Goal: Information Seeking & Learning: Learn about a topic

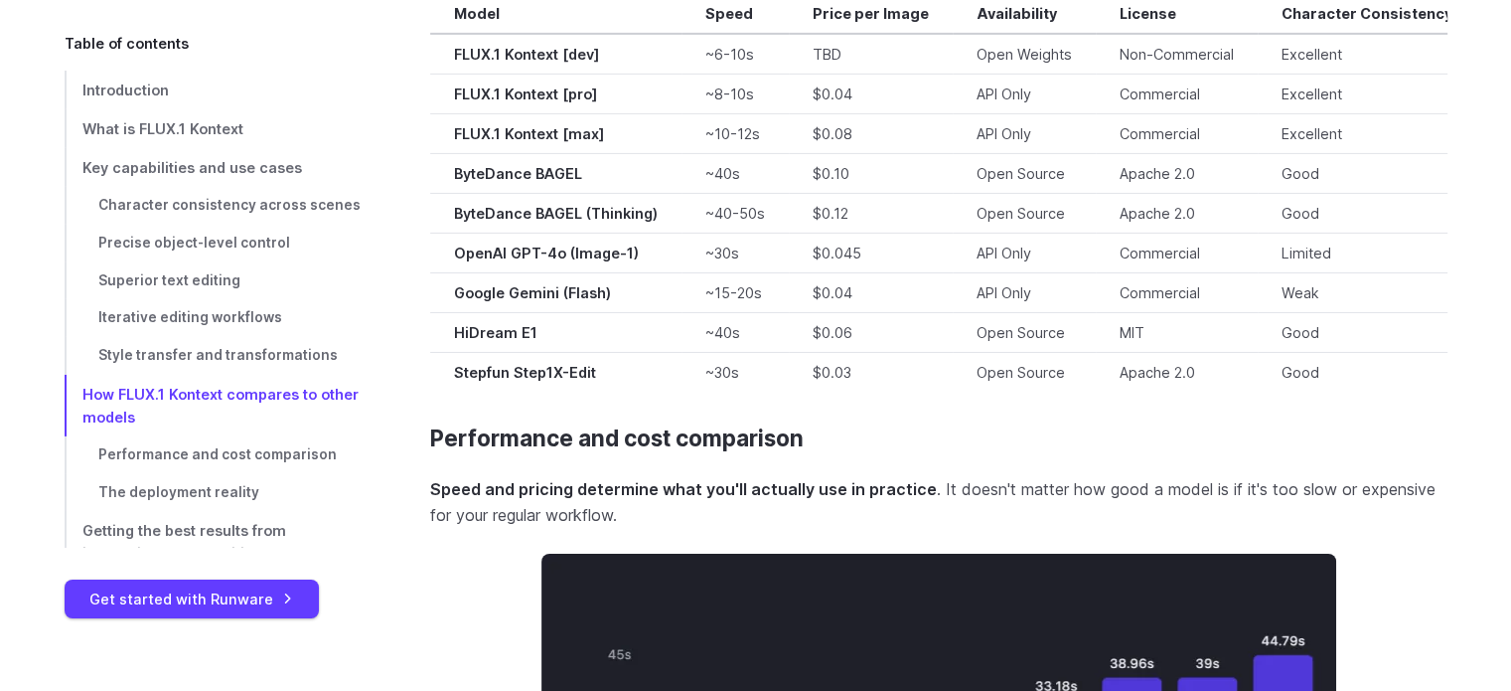
scroll to position [14111, 0]
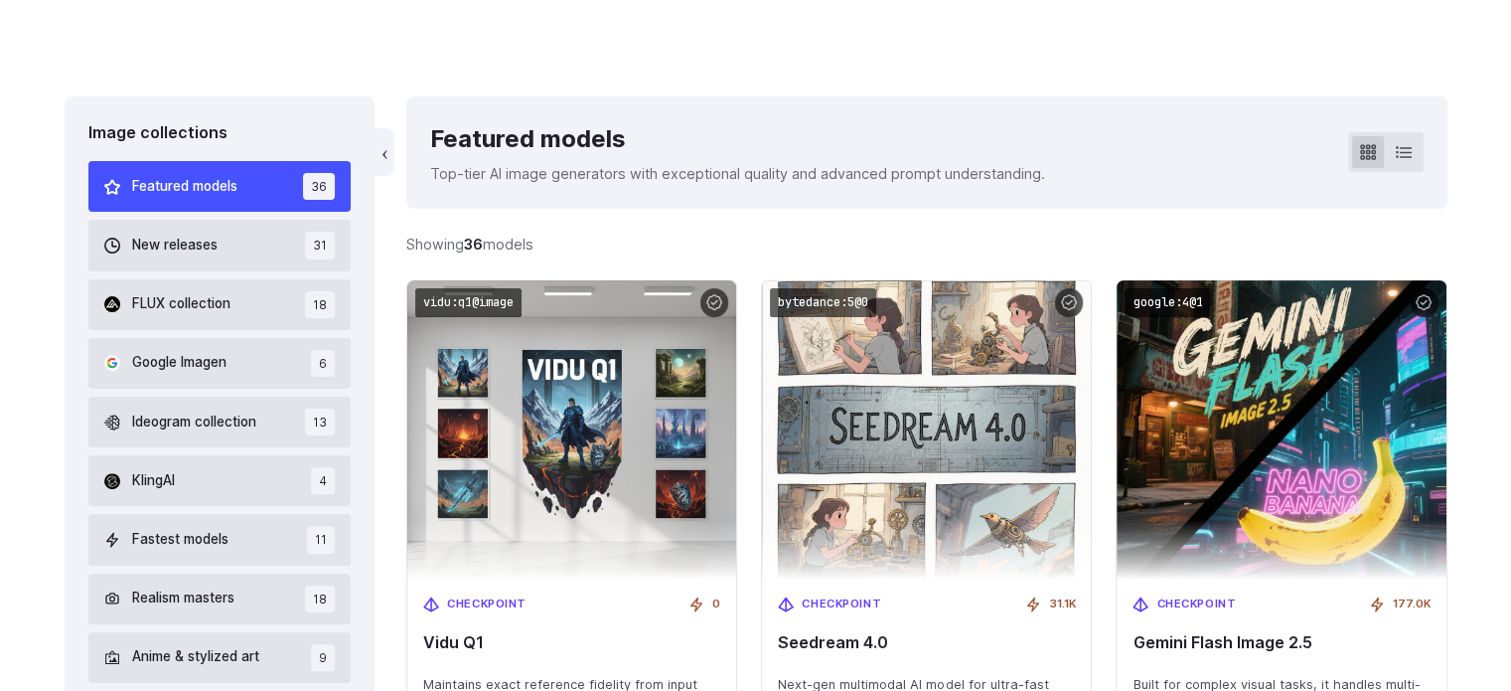
scroll to position [397, 0]
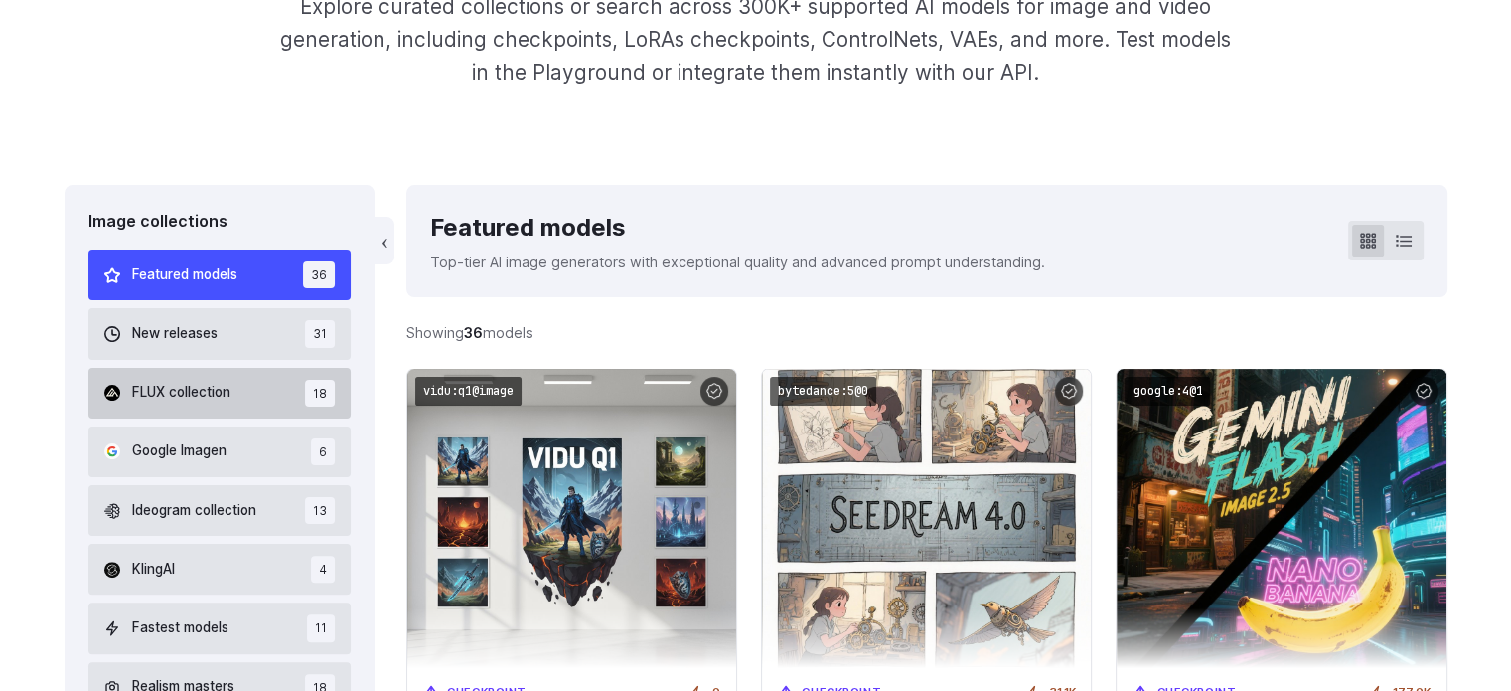
click at [244, 395] on button "FLUX collection 18" at bounding box center [219, 393] width 263 height 51
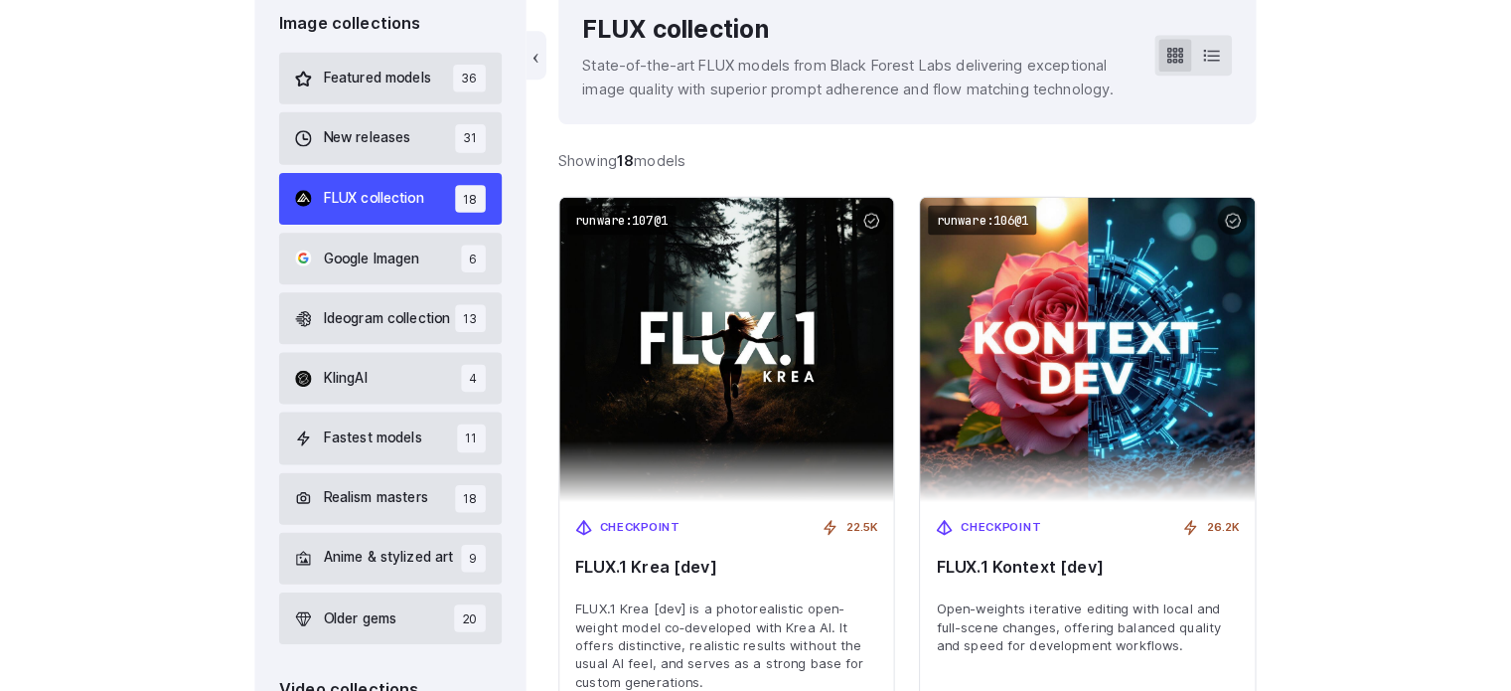
scroll to position [596, 0]
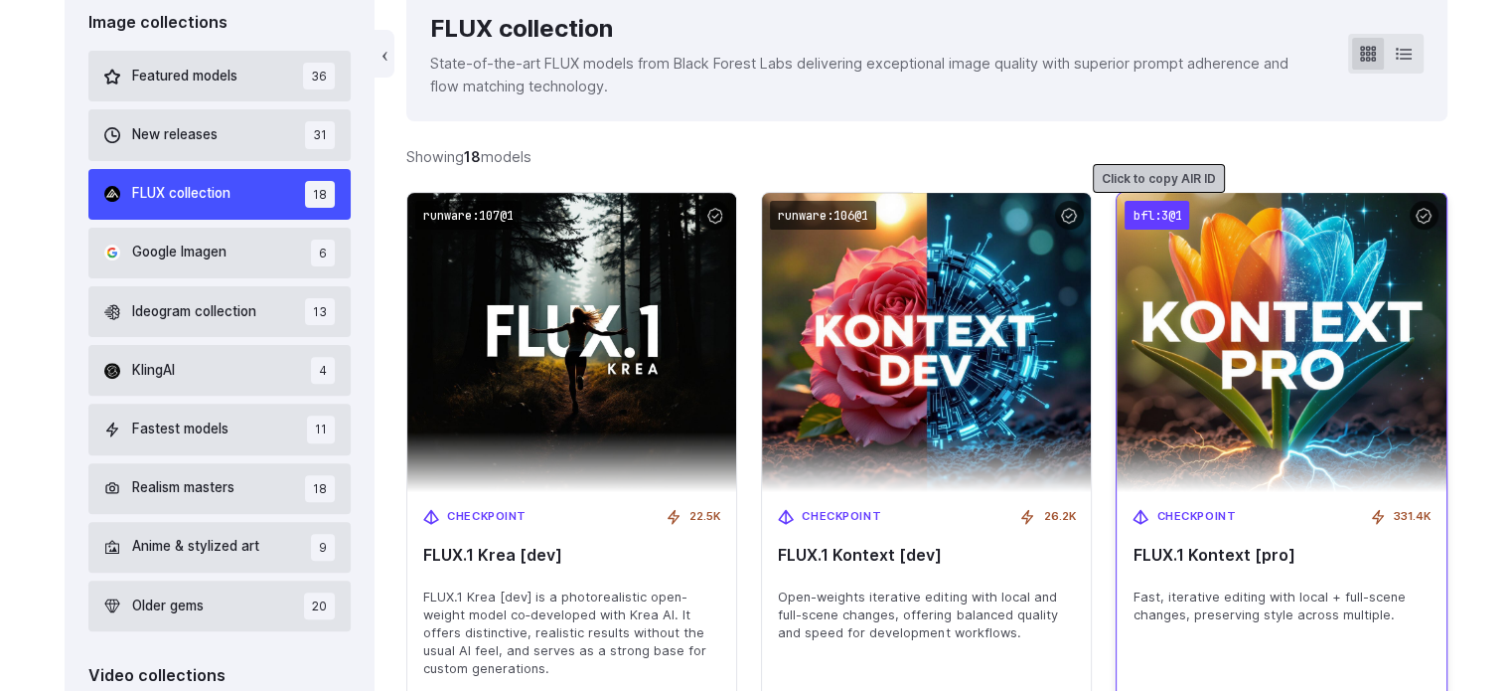
click at [1157, 219] on code "bfl:3@1" at bounding box center [1157, 215] width 65 height 29
copy span "FLUX.1 Kontext [pro]"
drag, startPoint x: 1359, startPoint y: 562, endPoint x: 1123, endPoint y: 558, distance: 236.5
click at [1123, 558] on div "Checkpoint 331.4K FLUX.1 Kontext [pro] Fast, iterative editing with local + ful…" at bounding box center [1281, 593] width 329 height 202
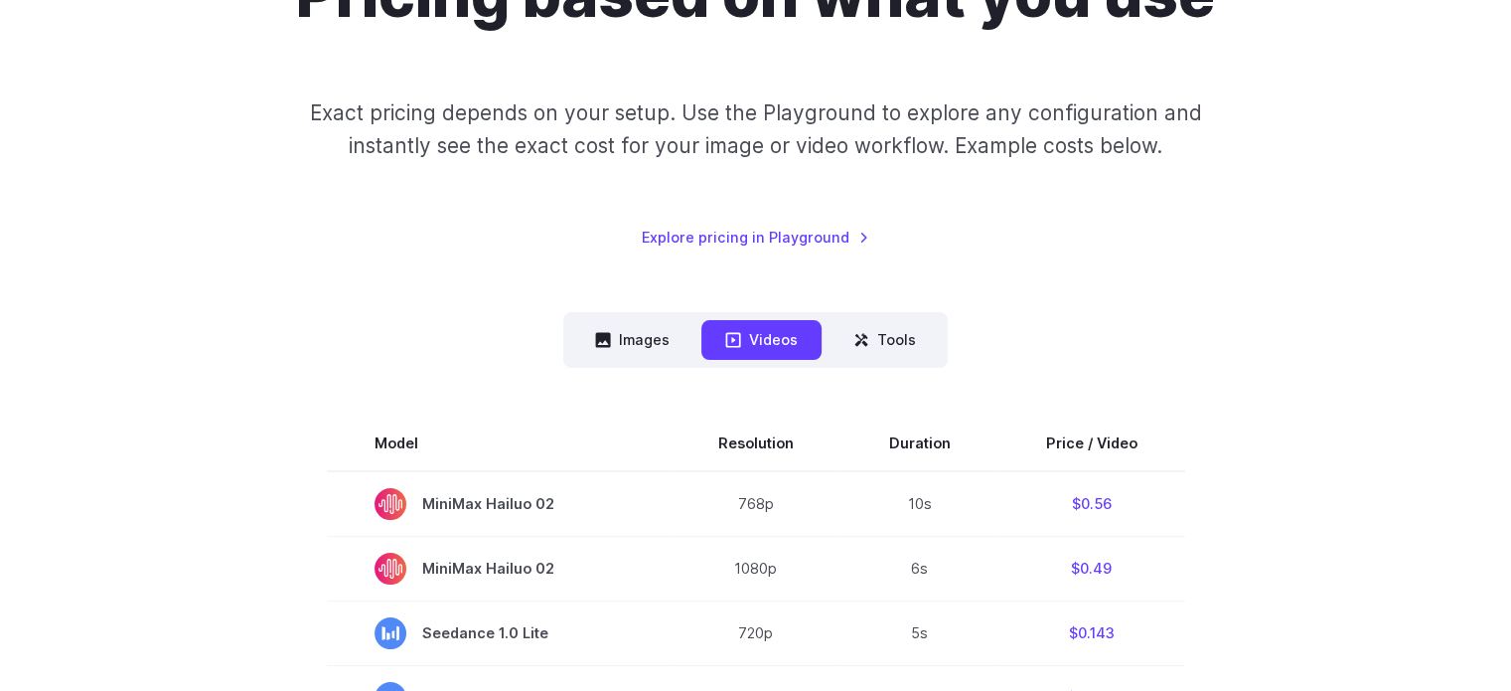
scroll to position [199, 0]
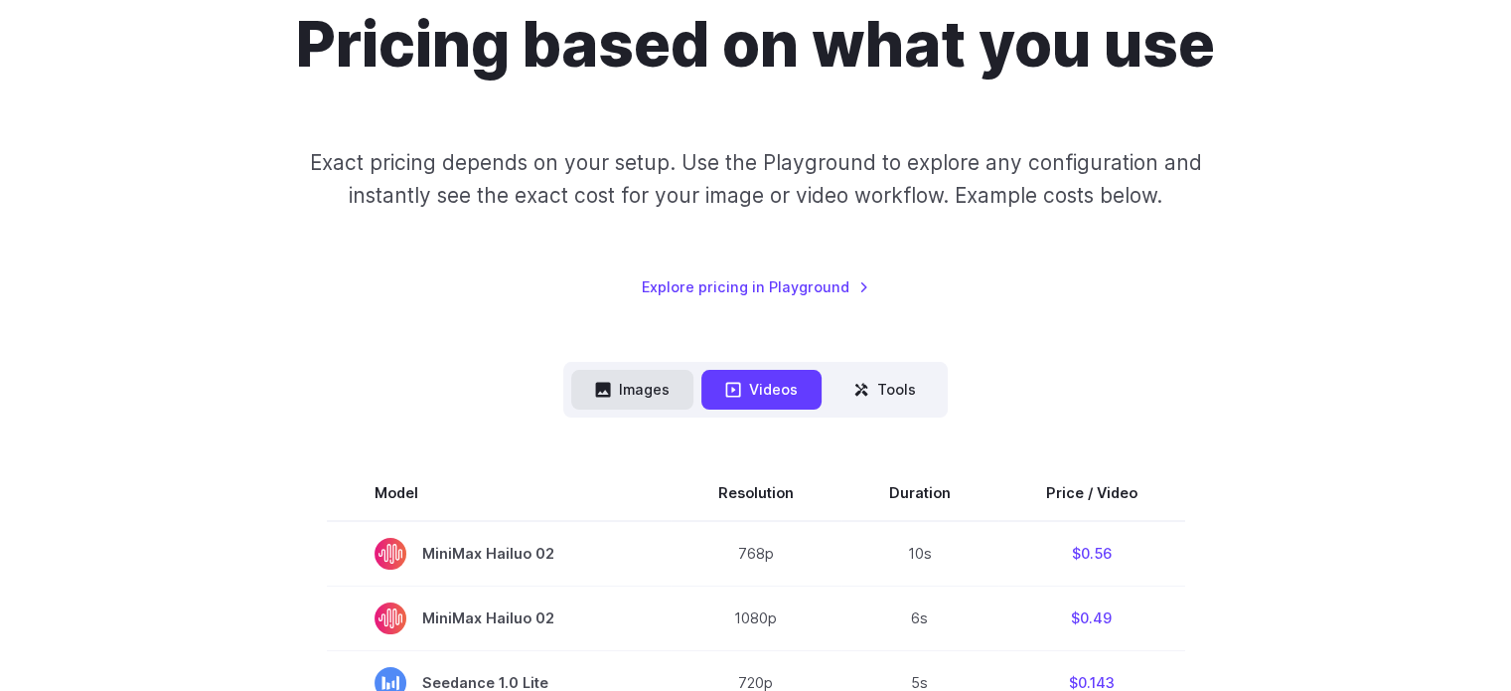
click at [631, 389] on button "Images" at bounding box center [632, 389] width 122 height 39
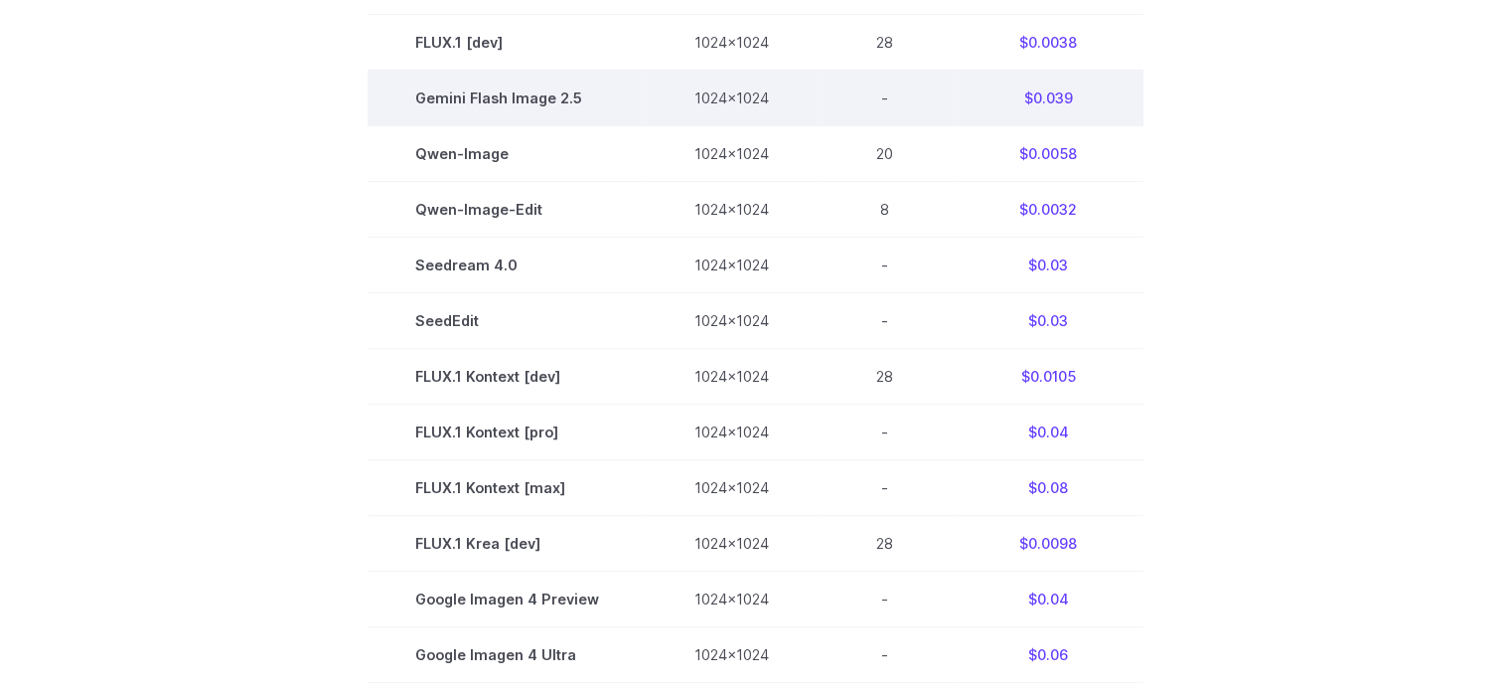
scroll to position [795, 0]
